Goal: Task Accomplishment & Management: Manage account settings

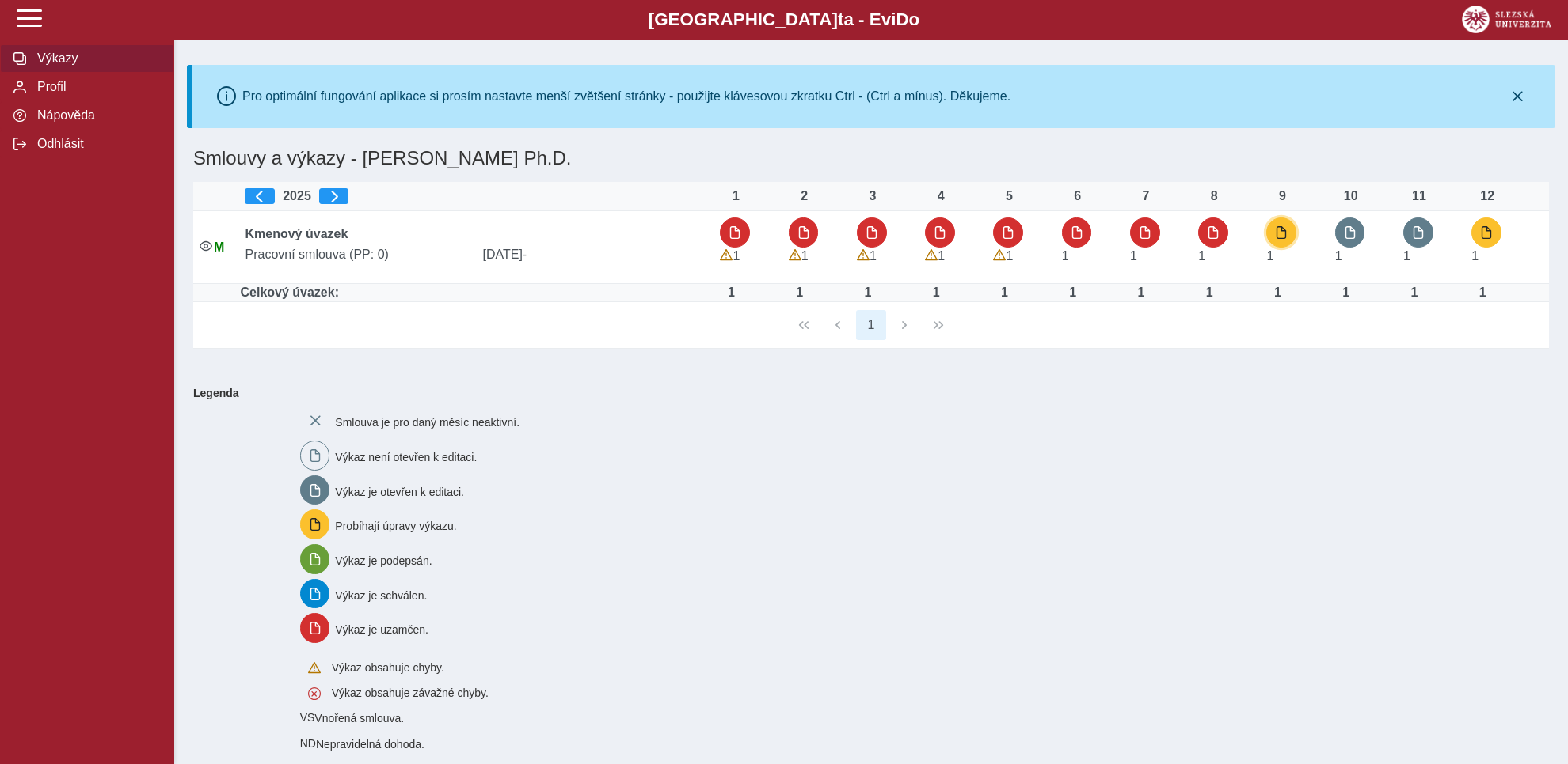
click at [1285, 232] on span "button" at bounding box center [1281, 232] width 13 height 13
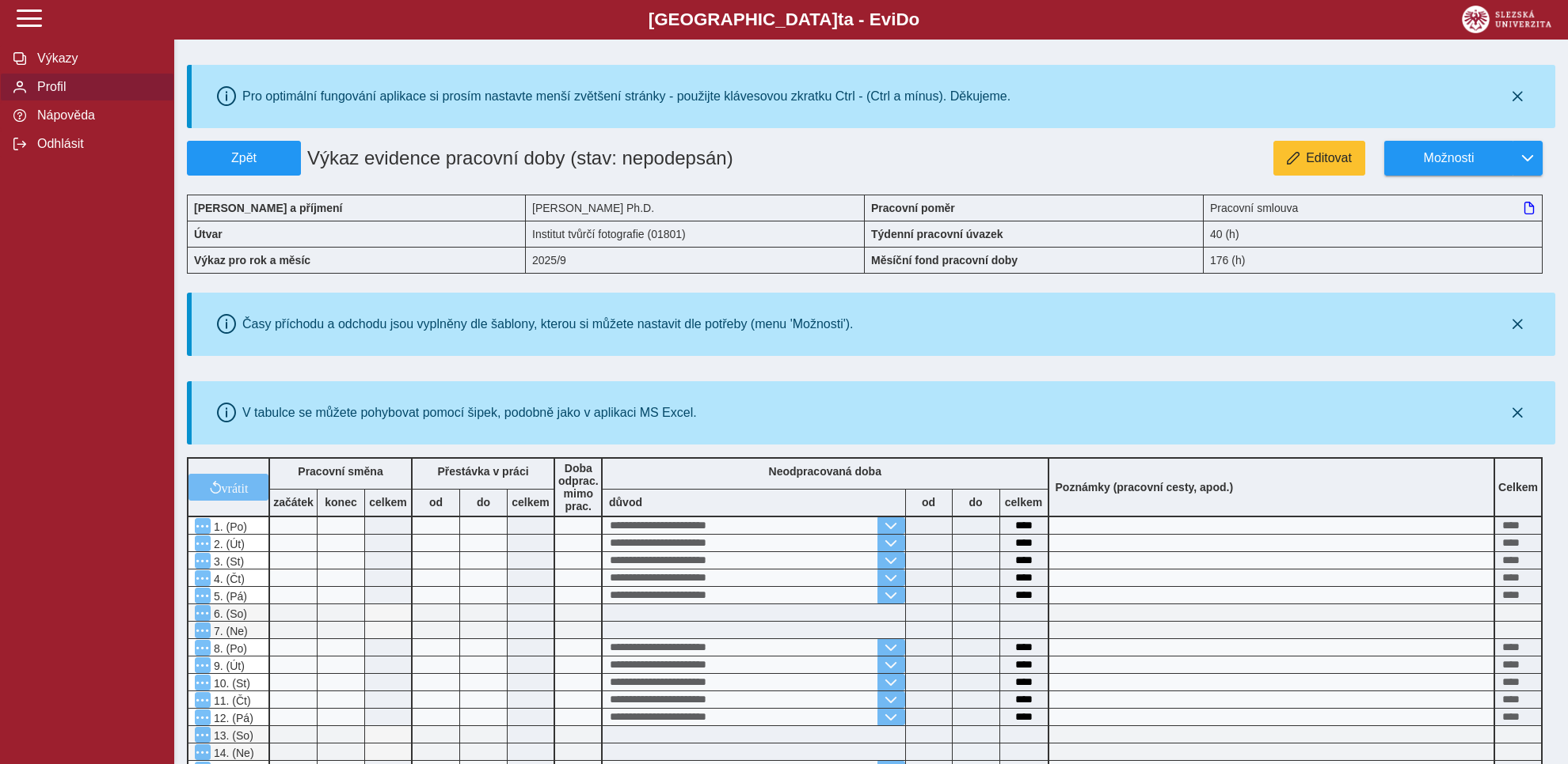
click at [48, 95] on span "Profil" at bounding box center [96, 87] width 128 height 15
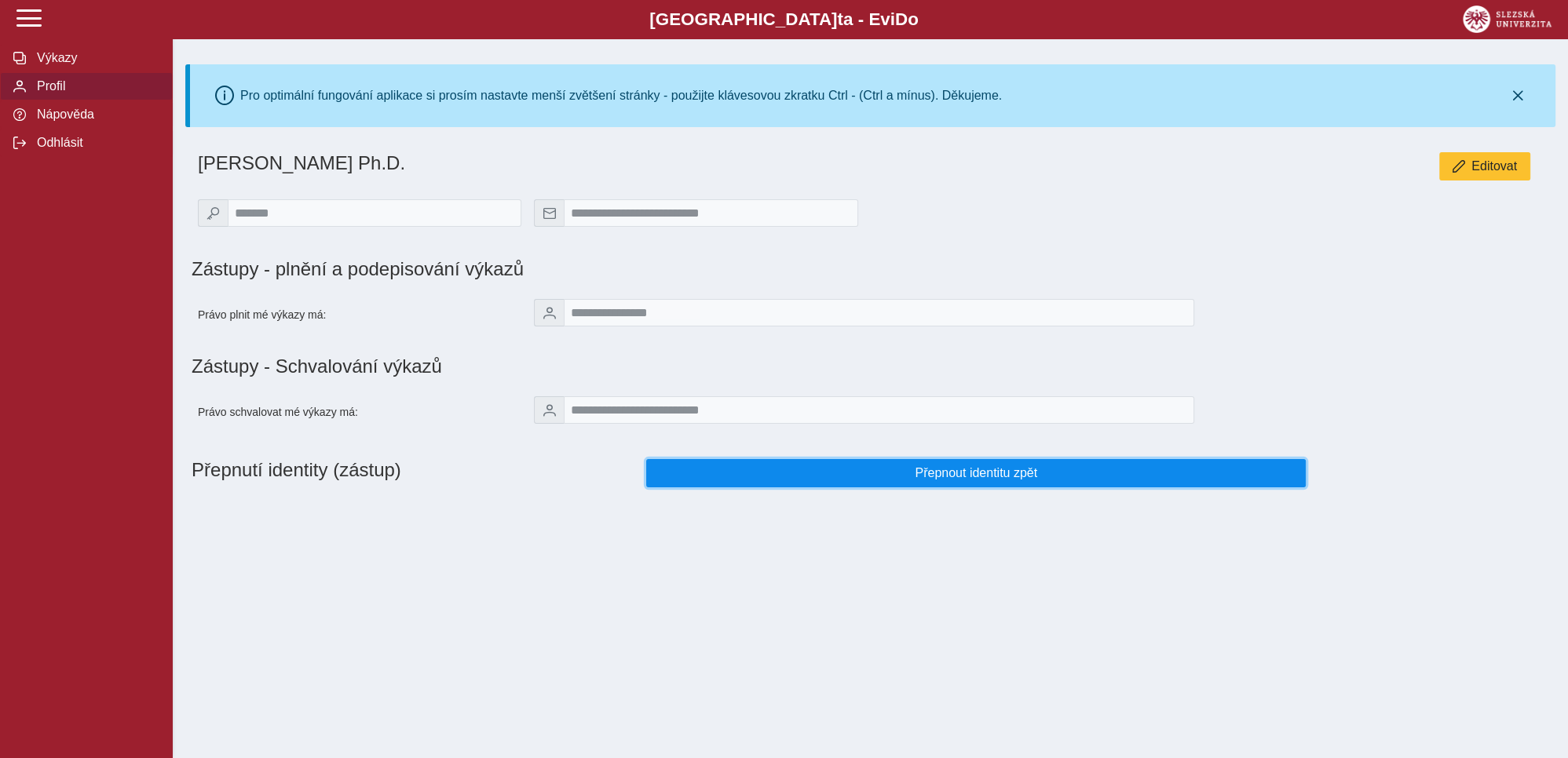
click at [981, 480] on span "Přepnout identitu zpět" at bounding box center [976, 473] width 633 height 15
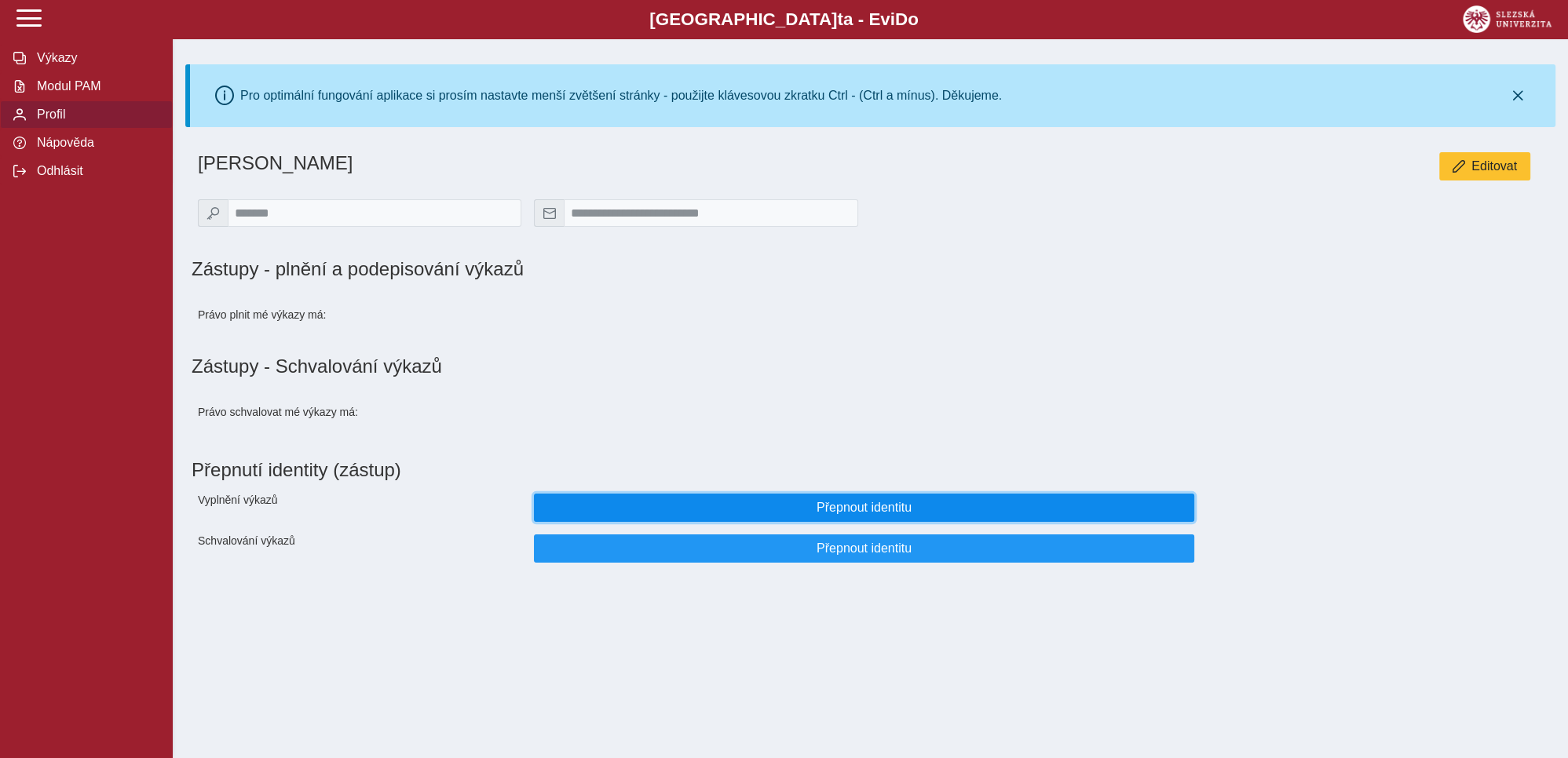
click at [874, 511] on span "Přepnout identitu" at bounding box center [863, 507] width 633 height 15
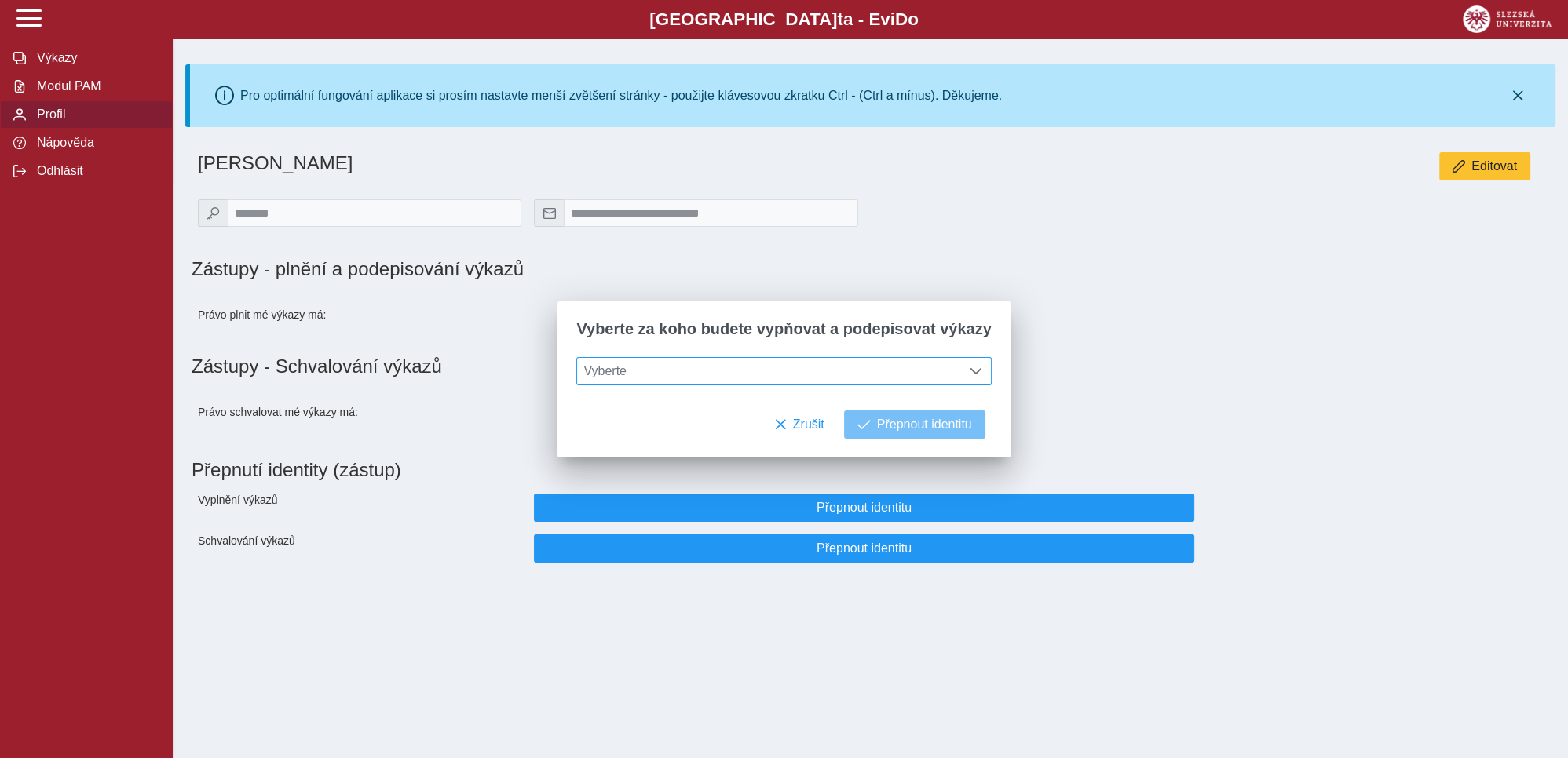
click at [970, 369] on span at bounding box center [976, 371] width 13 height 13
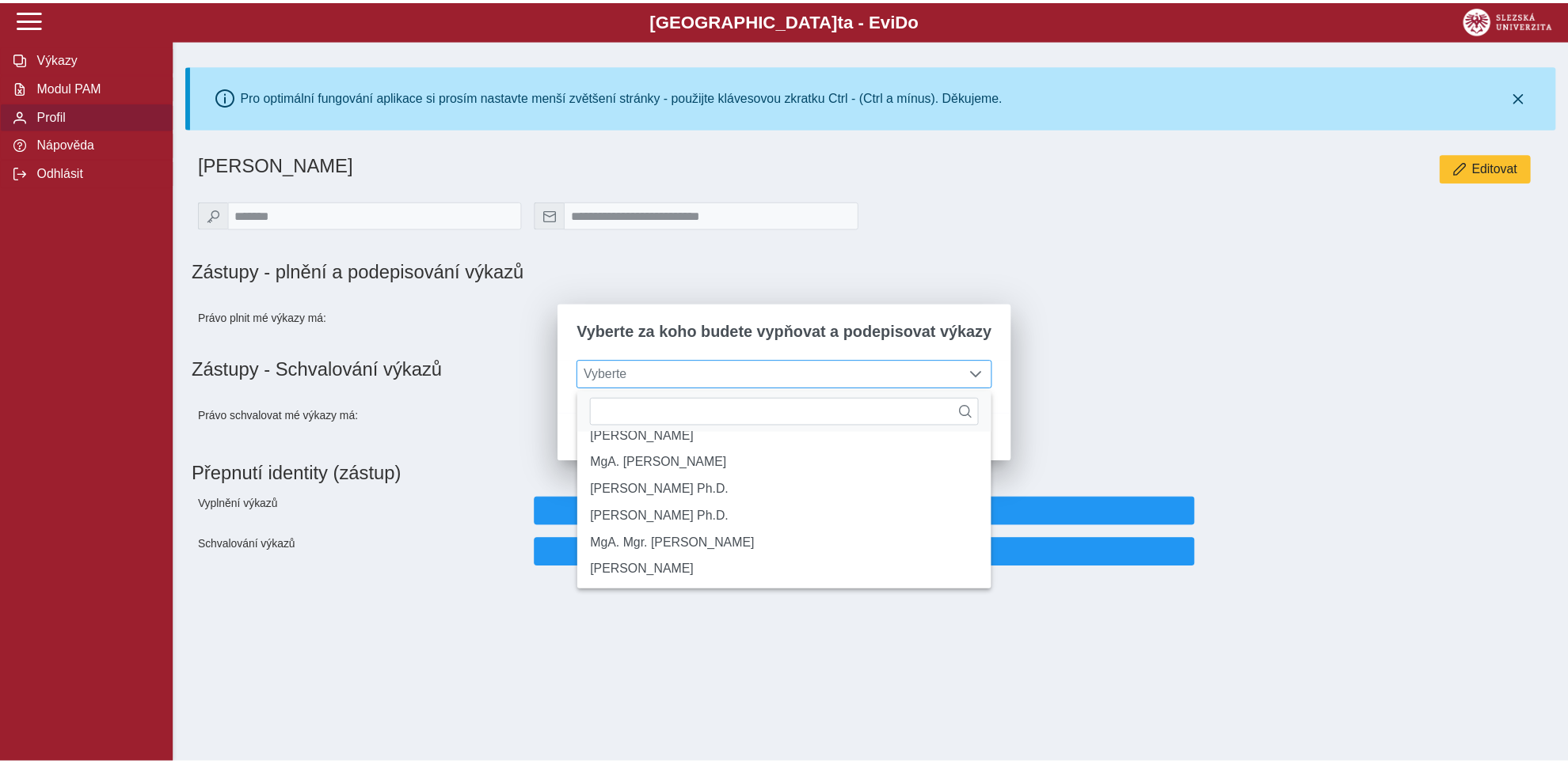
scroll to position [241, 0]
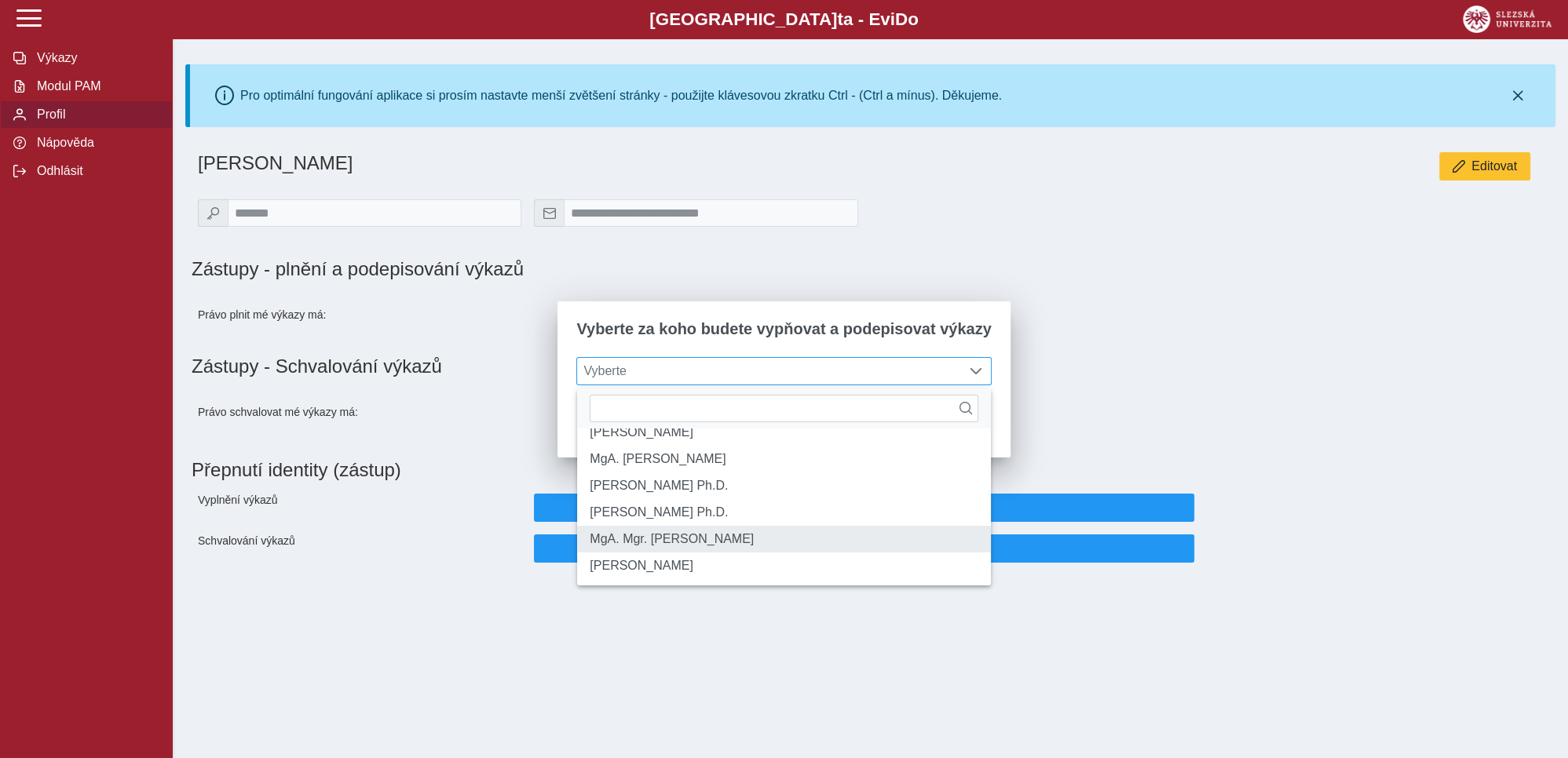
click at [669, 537] on li "MgA. Mgr. [PERSON_NAME]" at bounding box center [783, 539] width 413 height 27
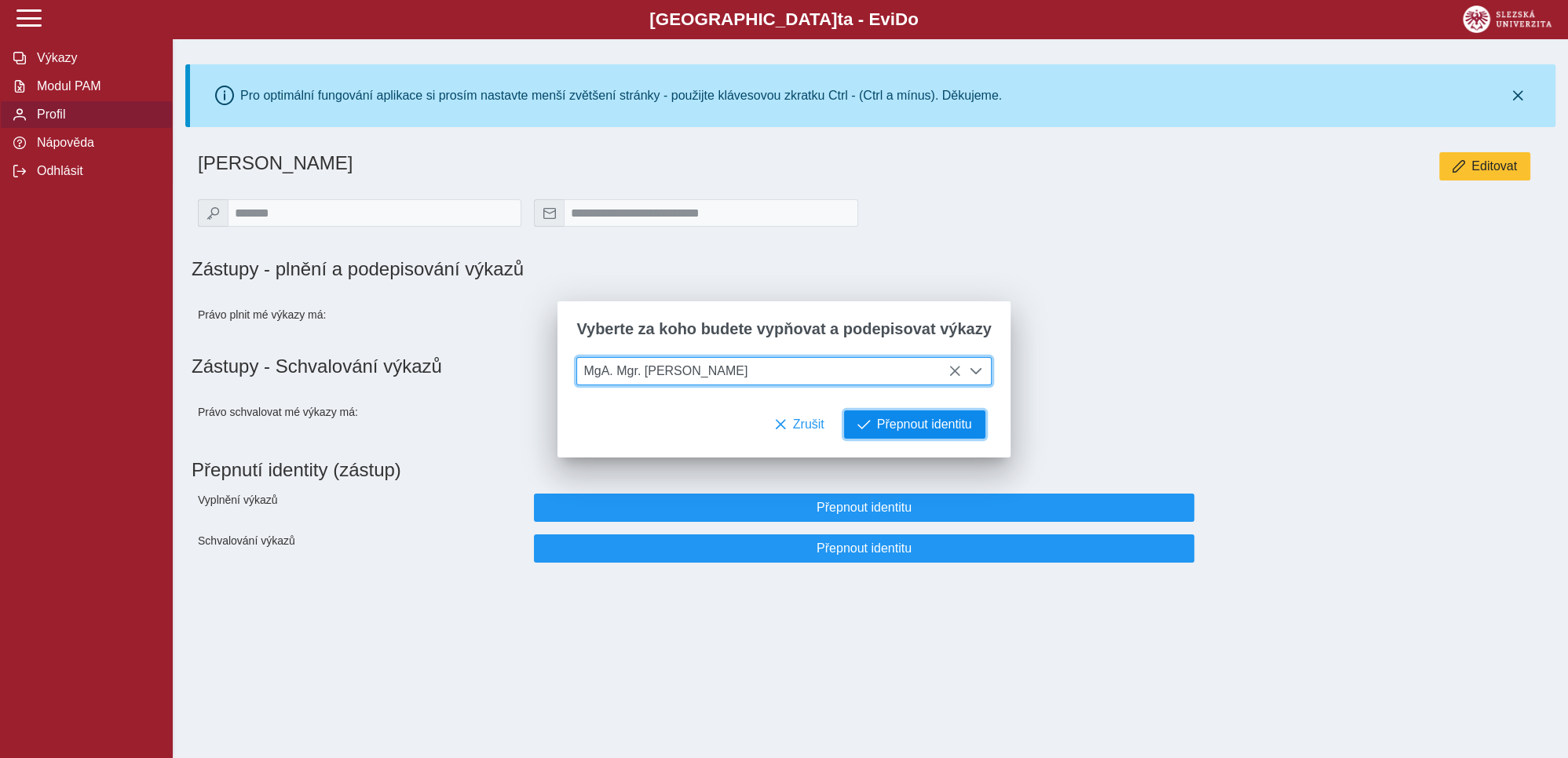
click at [895, 430] on span "Přepnout identitu" at bounding box center [924, 424] width 95 height 15
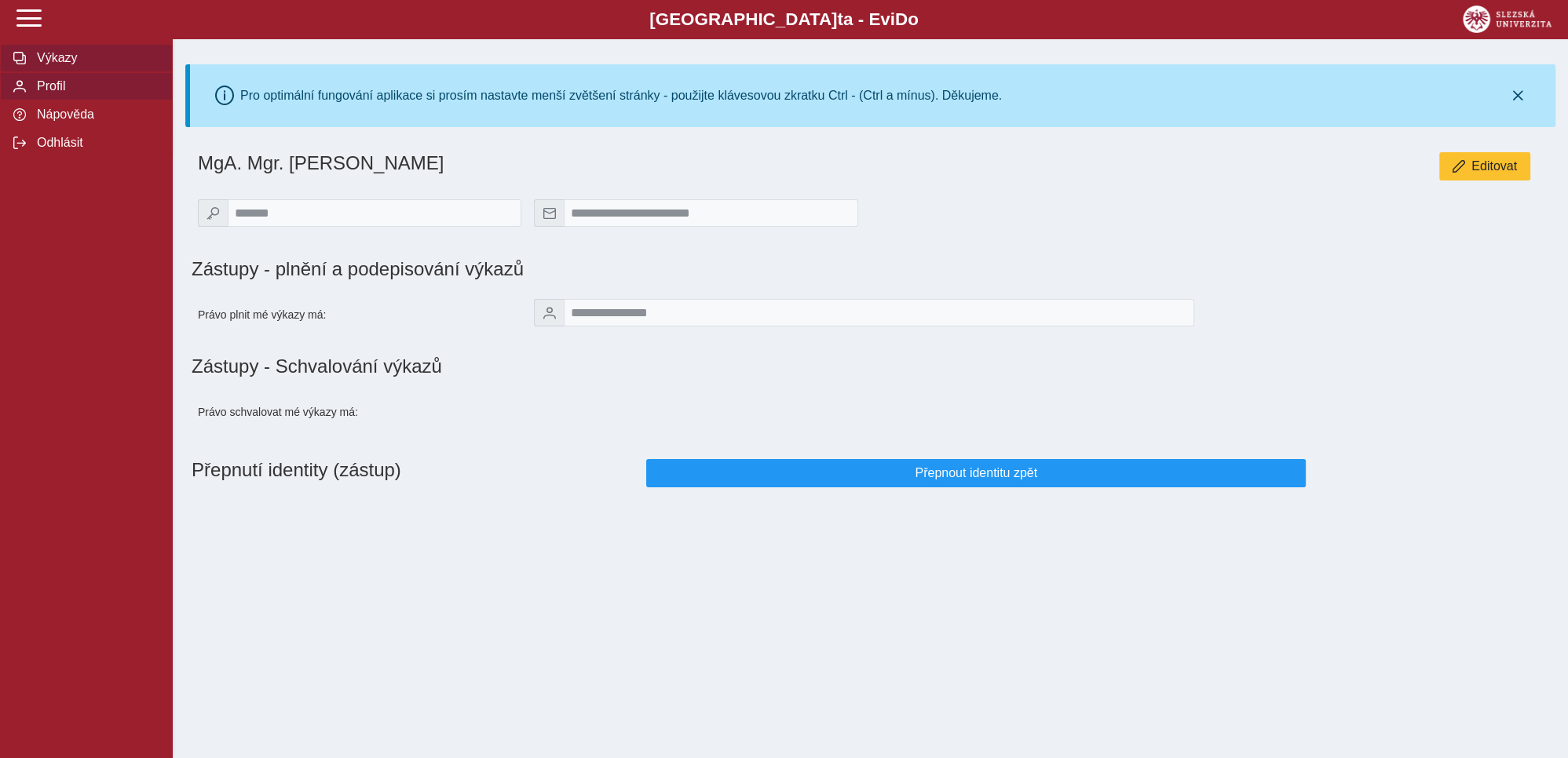
click at [61, 65] on span "Výkazy" at bounding box center [95, 58] width 127 height 15
